Goal: Information Seeking & Learning: Learn about a topic

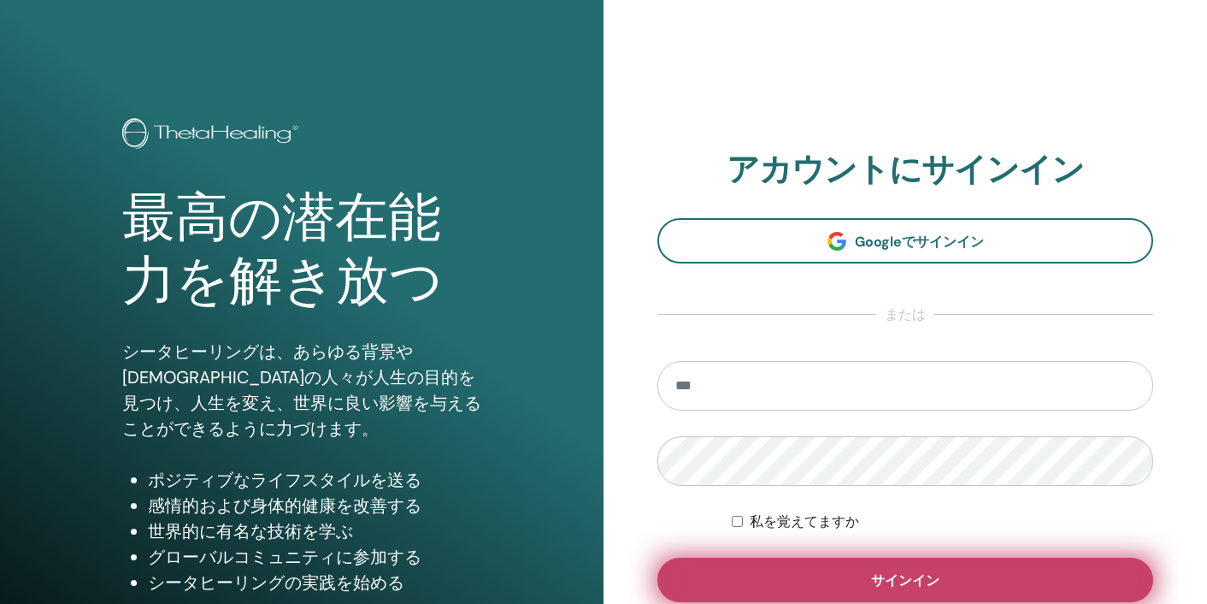
click at [712, 589] on button "サインイン" at bounding box center [906, 580] width 496 height 44
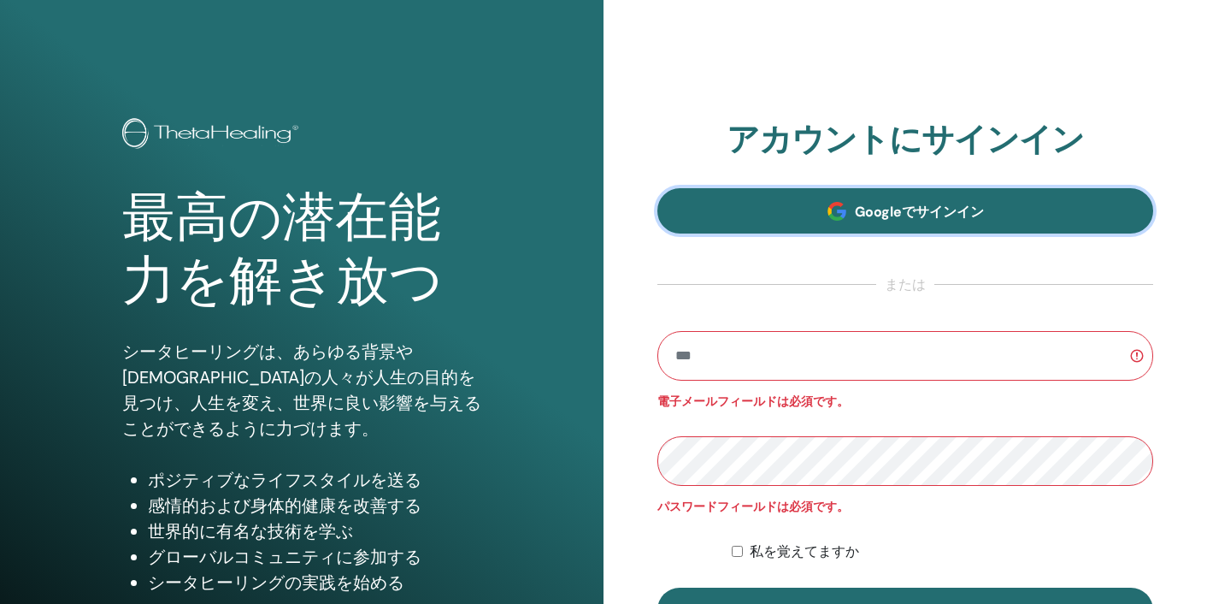
click at [847, 216] on link "Googleでサインイン" at bounding box center [906, 210] width 496 height 45
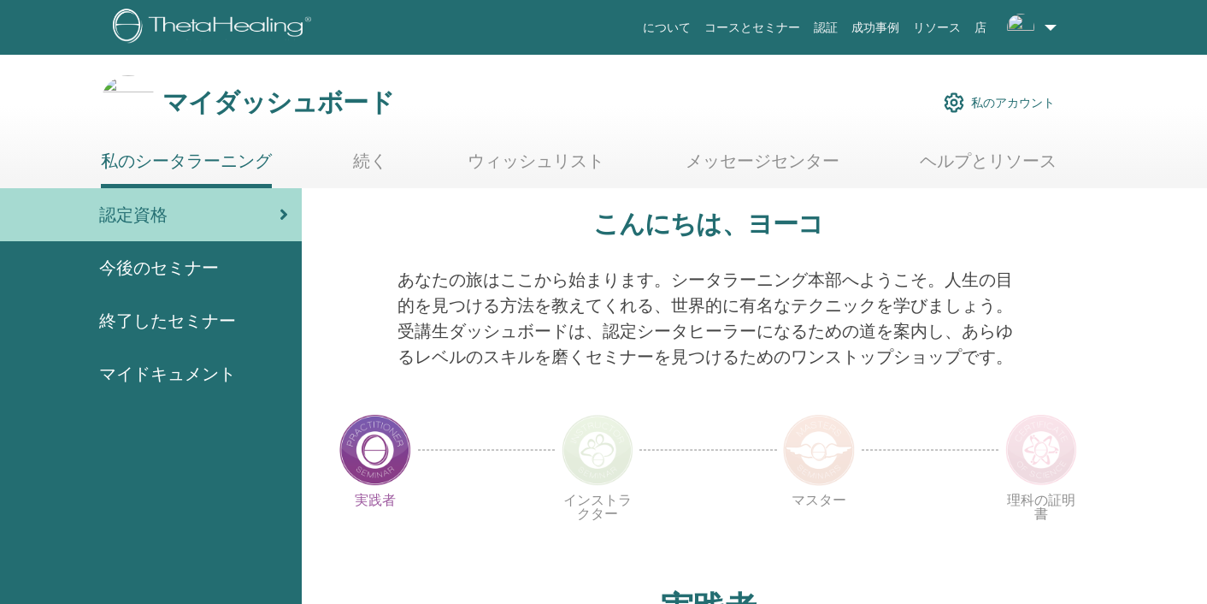
click at [704, 543] on div "実践者 インストラクター マスター 理科の証明書" at bounding box center [709, 535] width 752 height 92
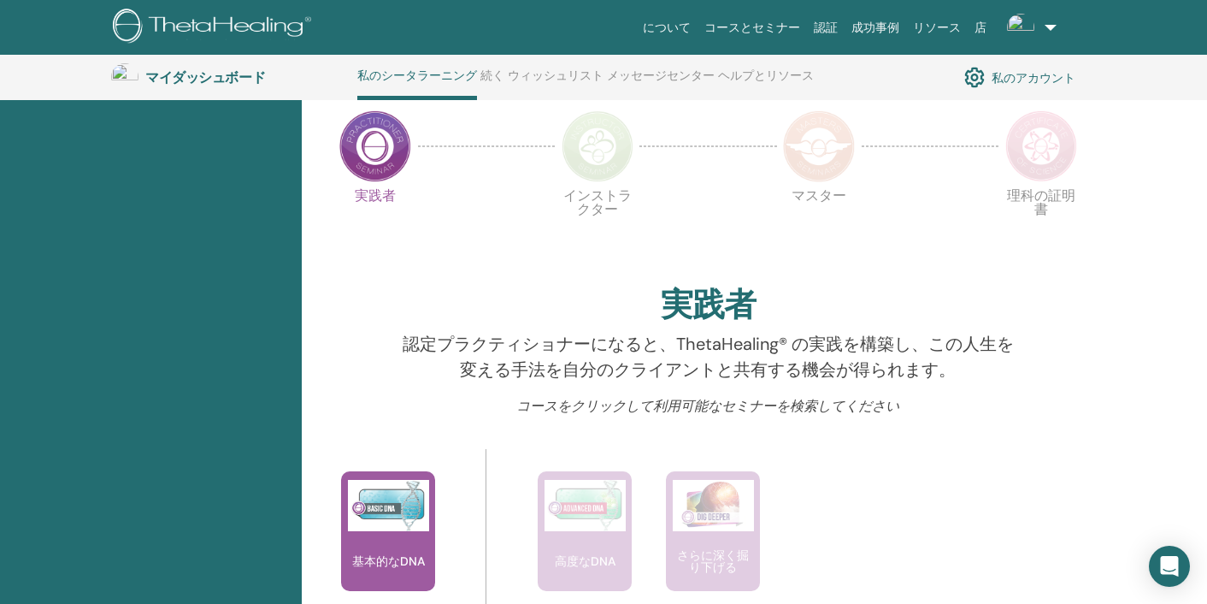
scroll to position [353, 0]
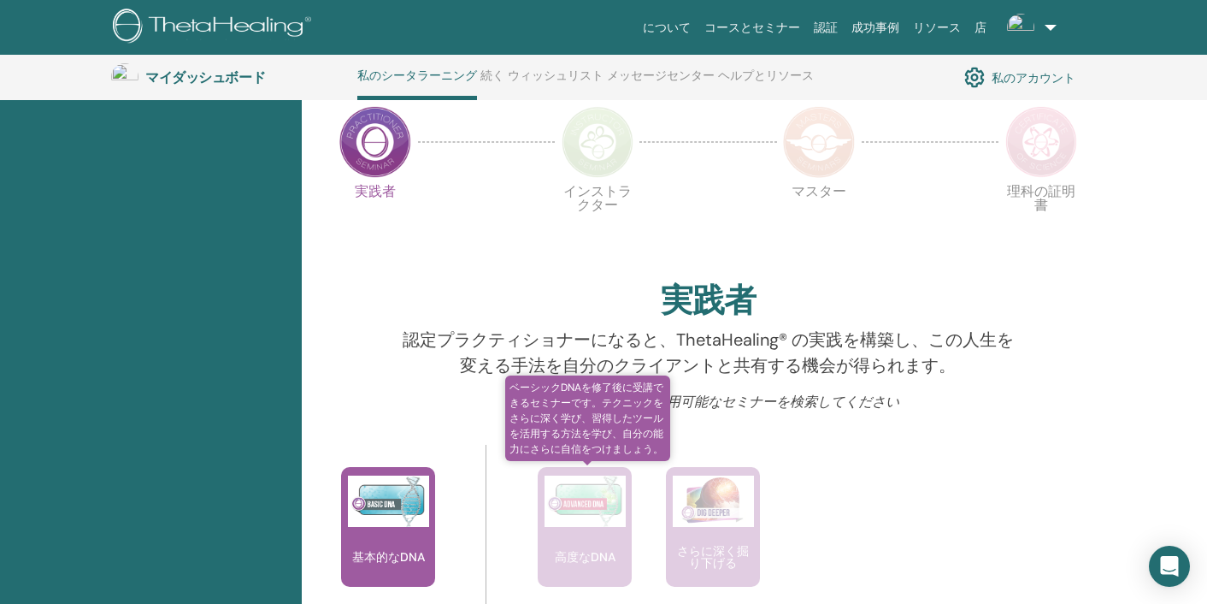
click at [590, 549] on font "高度なDNA" at bounding box center [585, 556] width 61 height 15
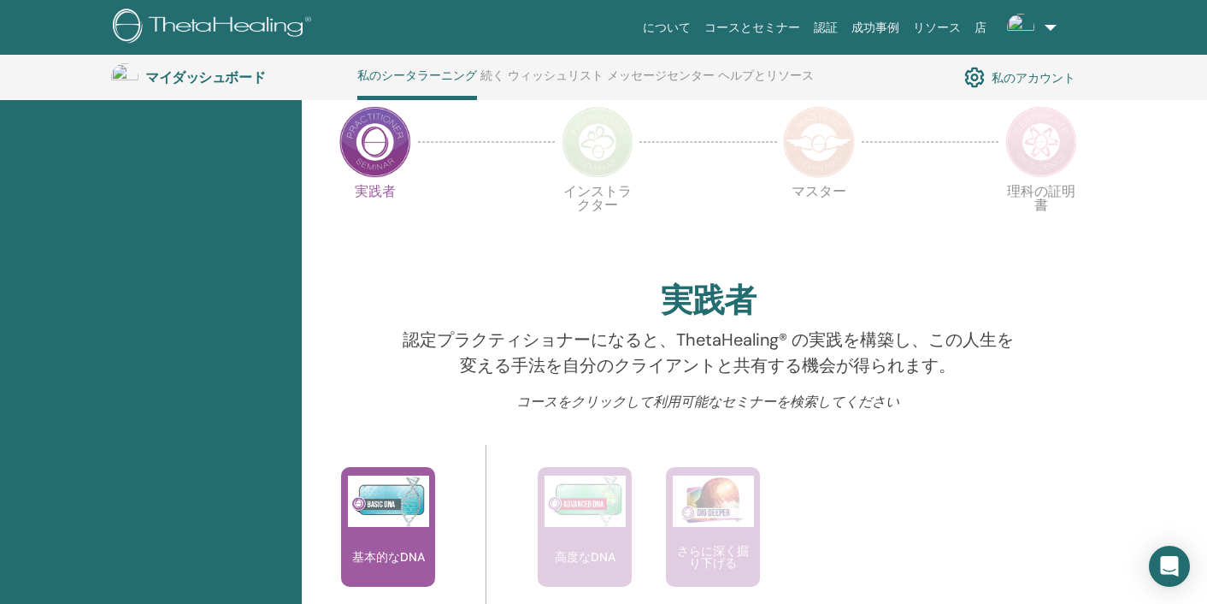
click at [599, 163] on img at bounding box center [598, 142] width 72 height 72
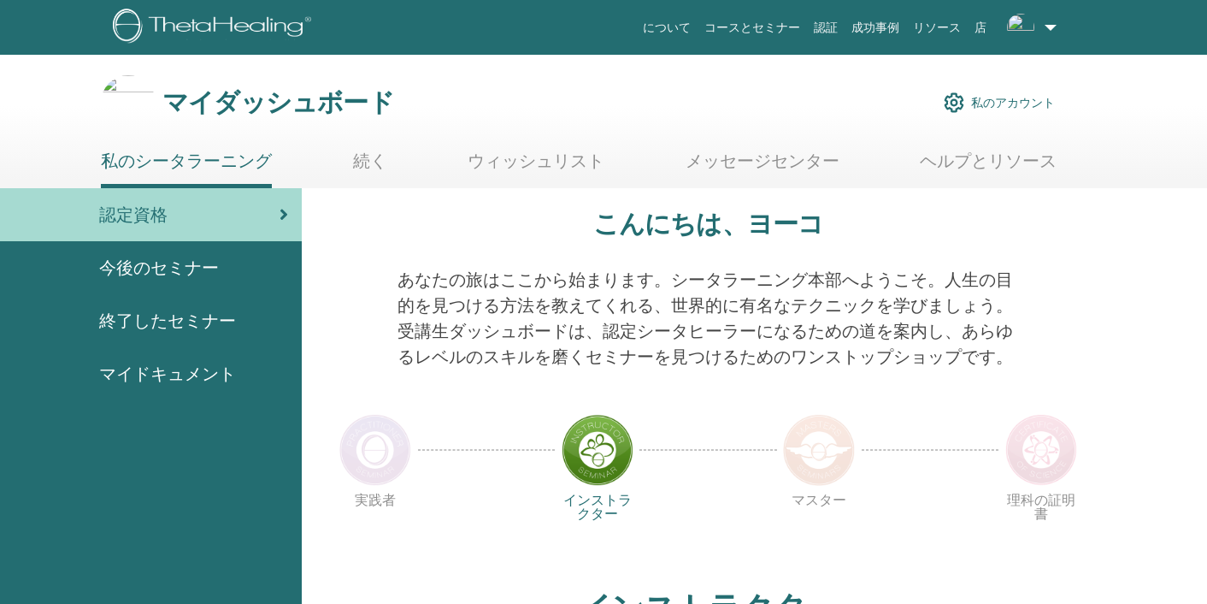
click at [748, 517] on div "実践者 インストラクター マスター 理科の証明書" at bounding box center [709, 535] width 752 height 92
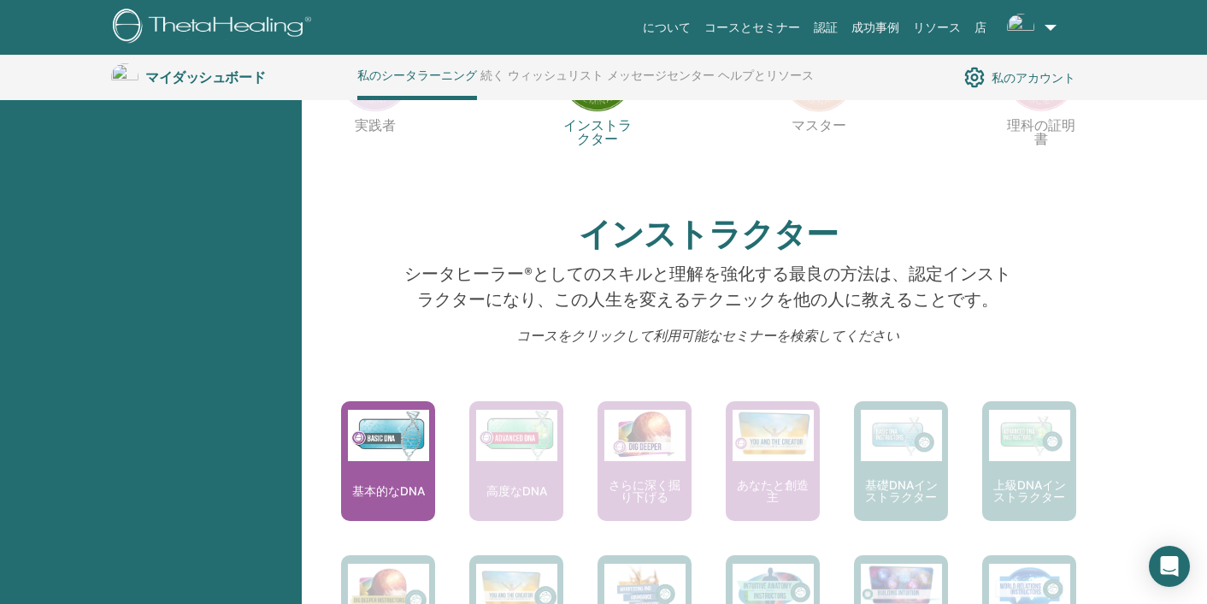
scroll to position [422, 0]
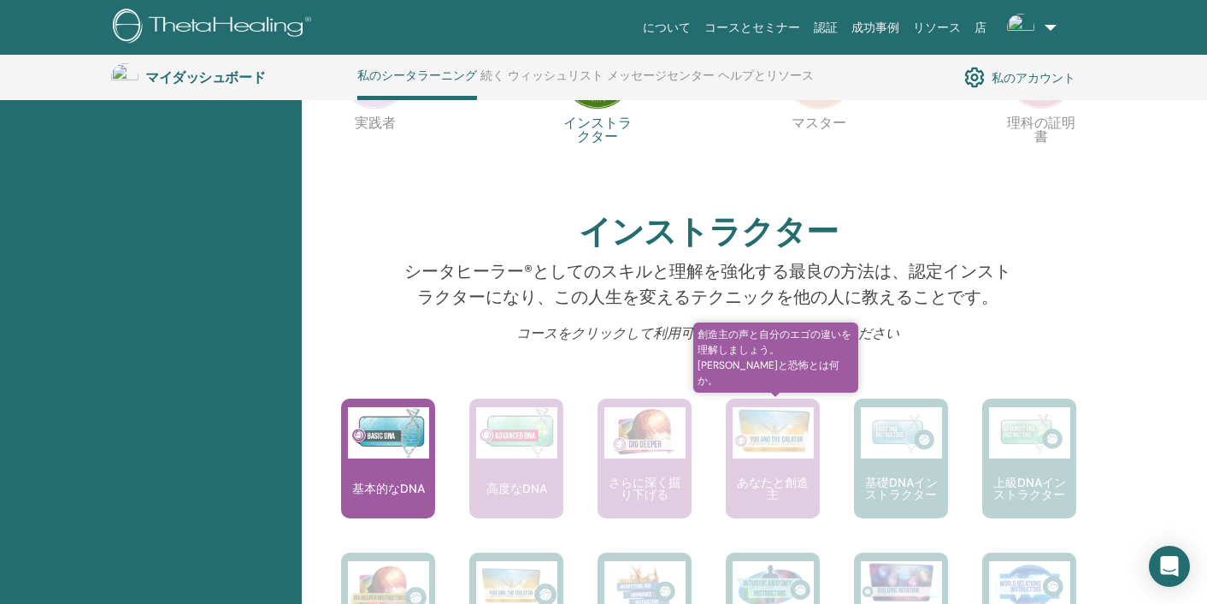
click at [781, 453] on img at bounding box center [773, 430] width 81 height 47
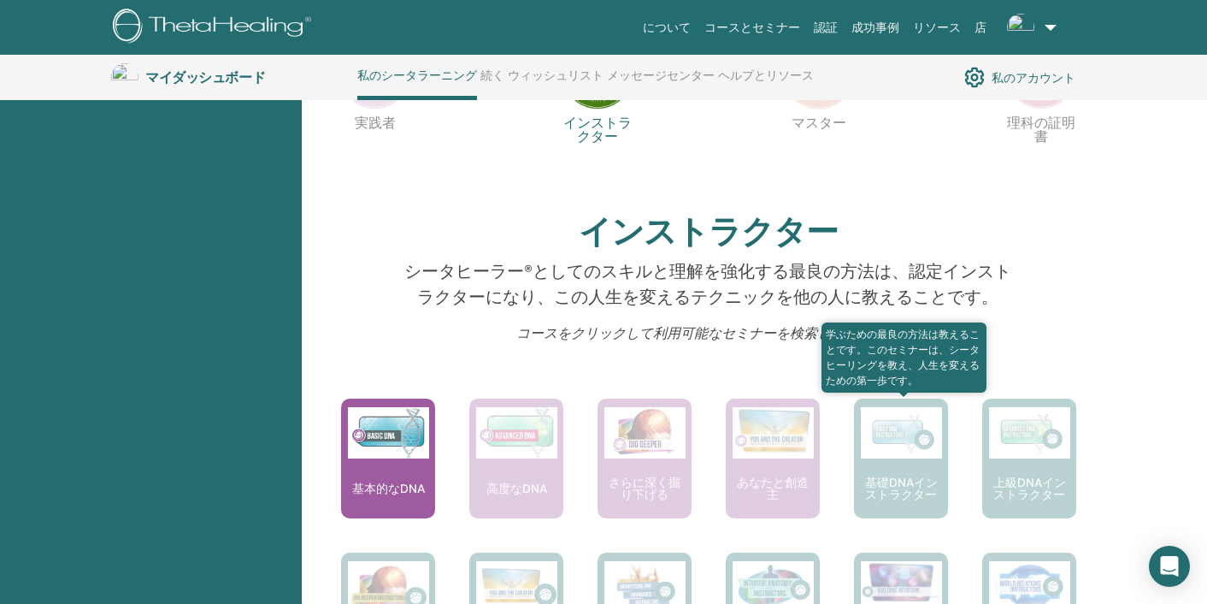
click at [909, 484] on font "基礎DNAインストラクター" at bounding box center [901, 488] width 73 height 27
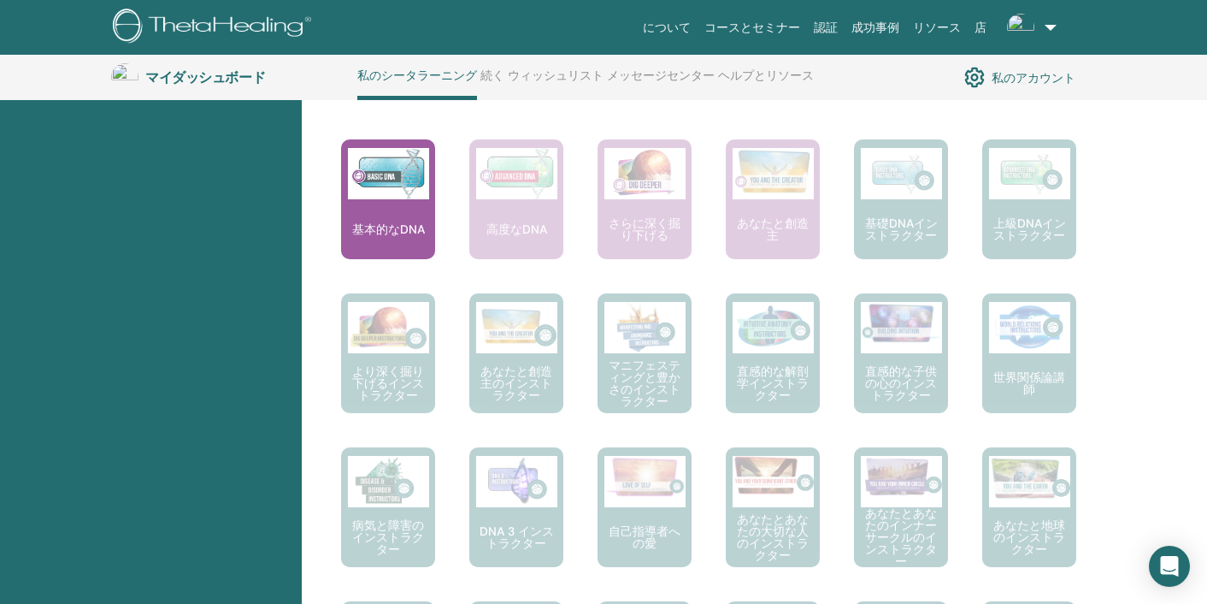
scroll to position [695, 0]
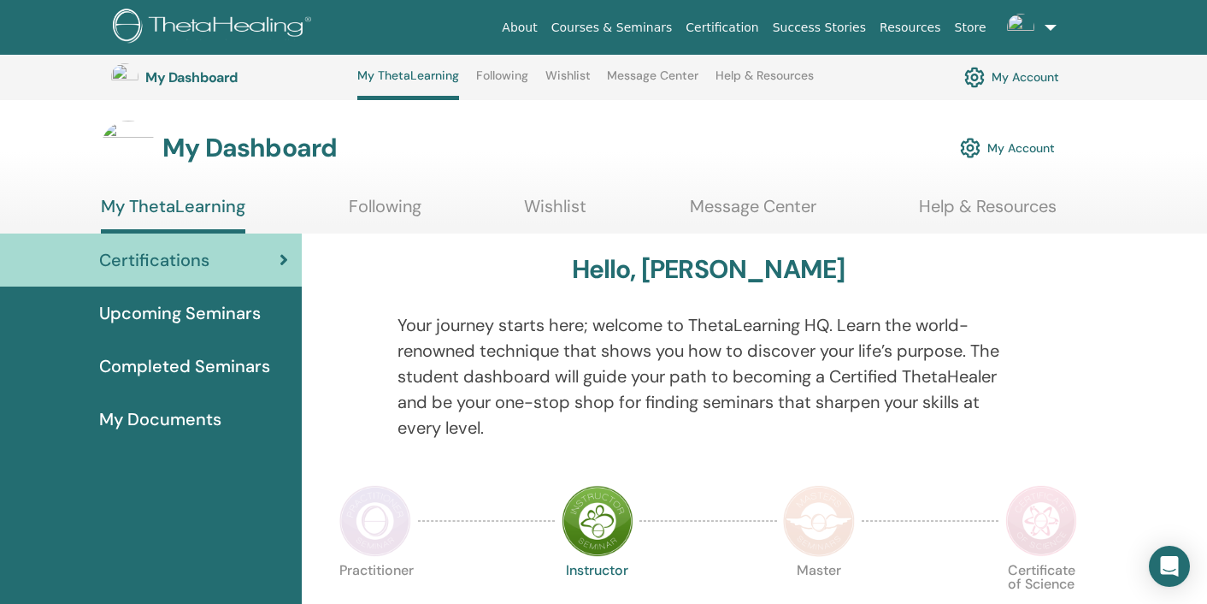
scroll to position [695, 0]
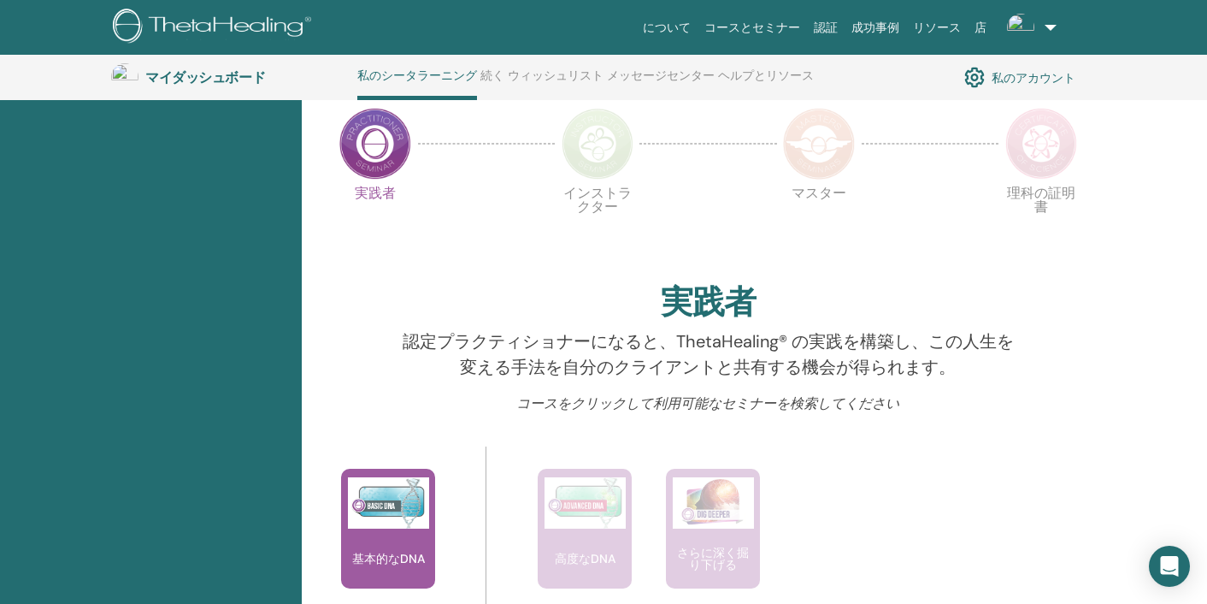
scroll to position [353, 0]
